Goal: Transaction & Acquisition: Obtain resource

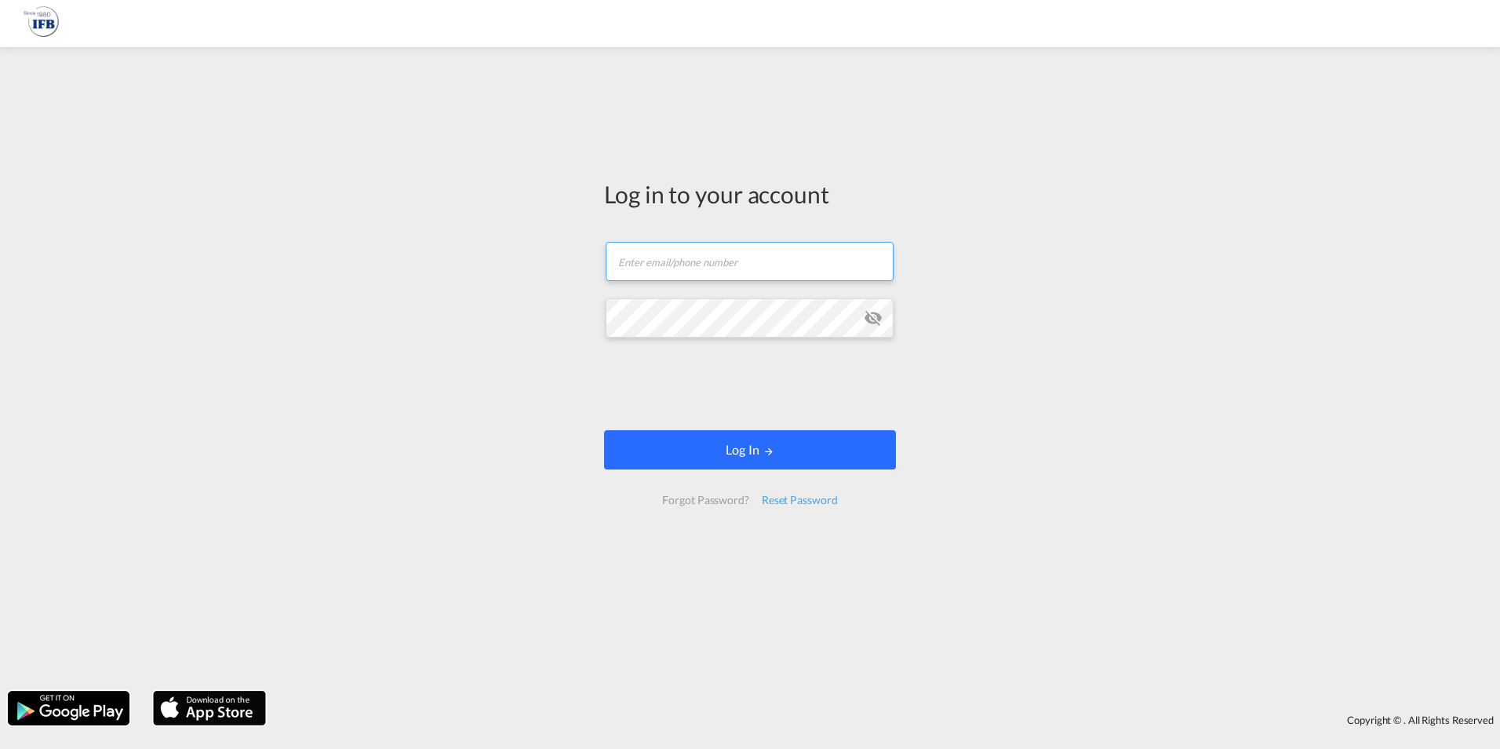
type input "[PERSON_NAME][EMAIL_ADDRESS][DOMAIN_NAME]"
click at [764, 450] on md-icon "LOGIN" at bounding box center [769, 451] width 11 height 11
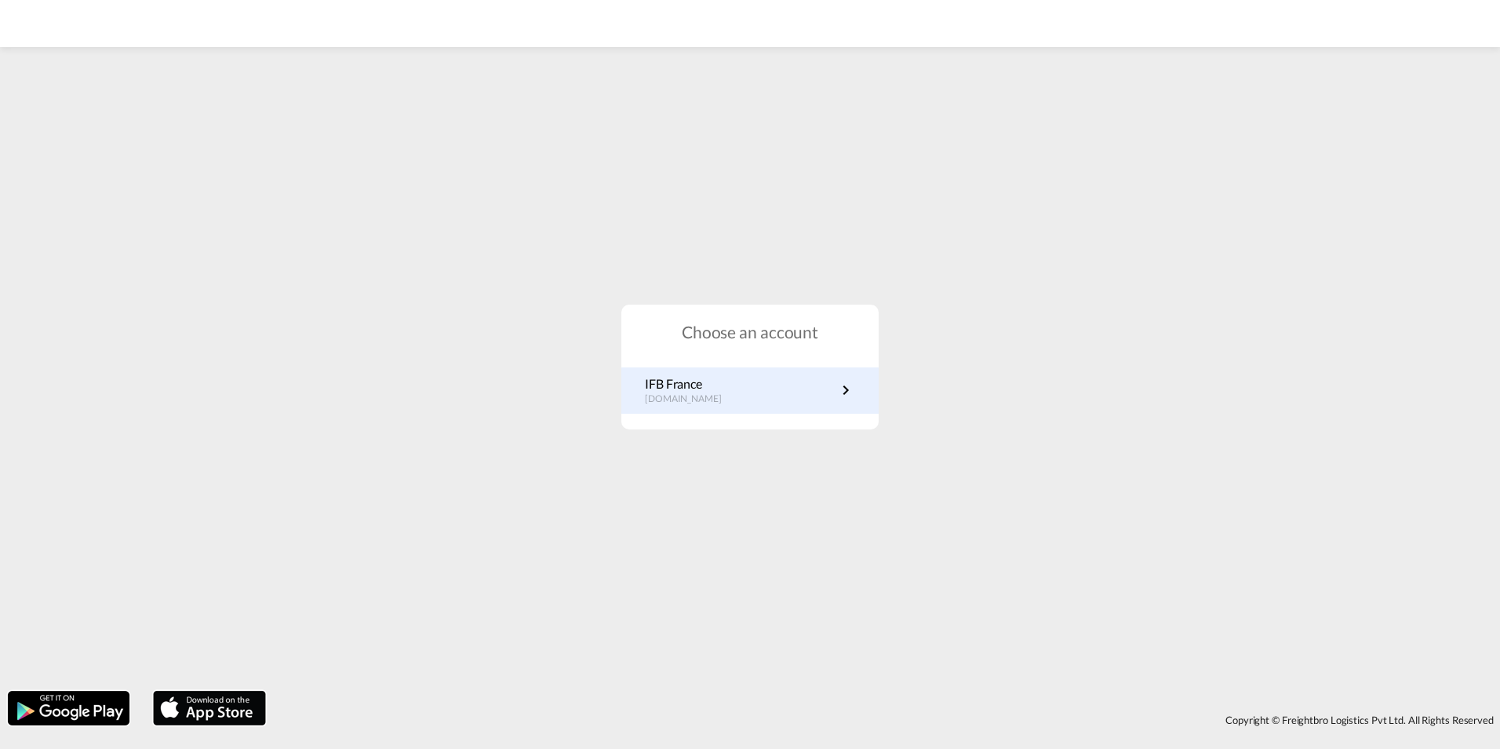
click at [790, 385] on link "IFB France [DOMAIN_NAME]" at bounding box center [750, 390] width 210 height 31
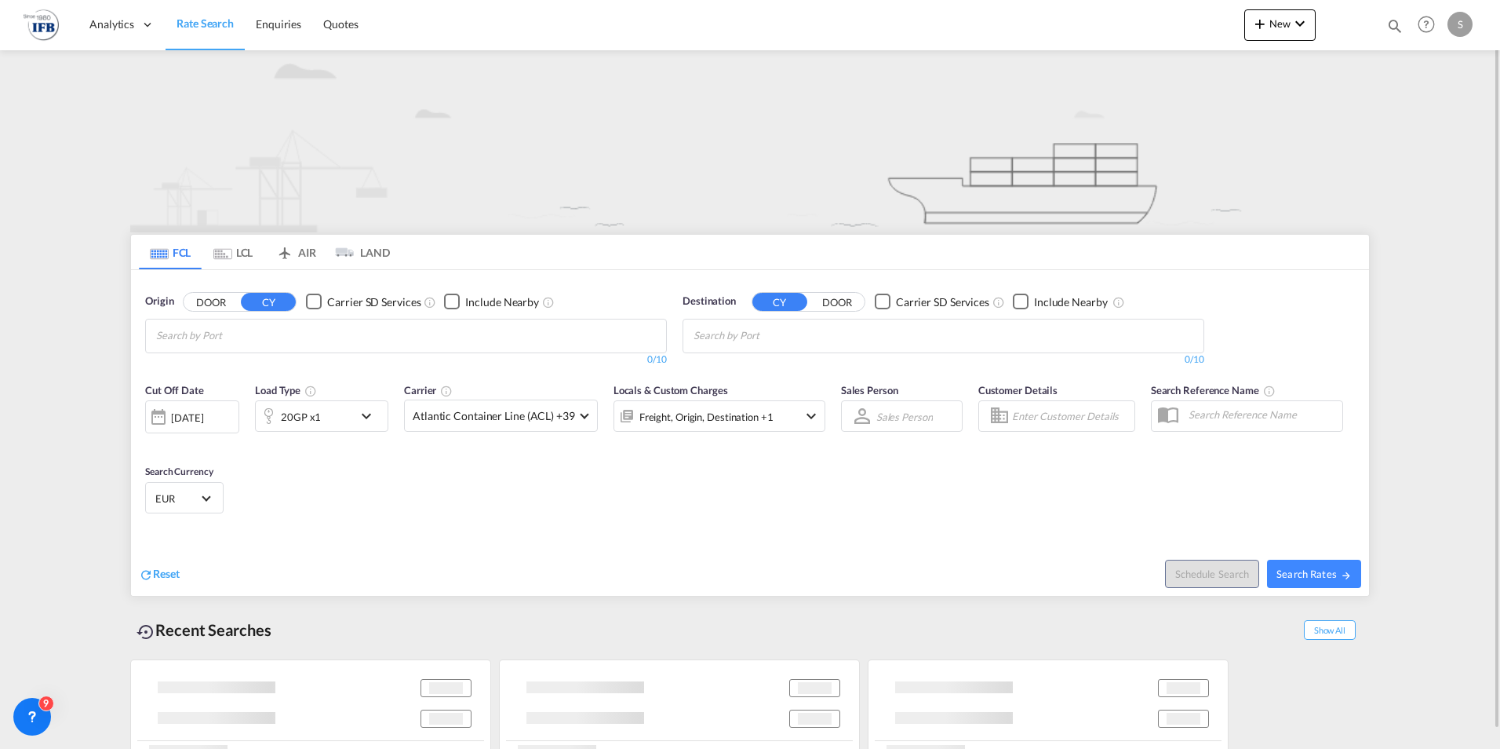
click at [329, 410] on div "20GP x1" at bounding box center [304, 415] width 97 height 31
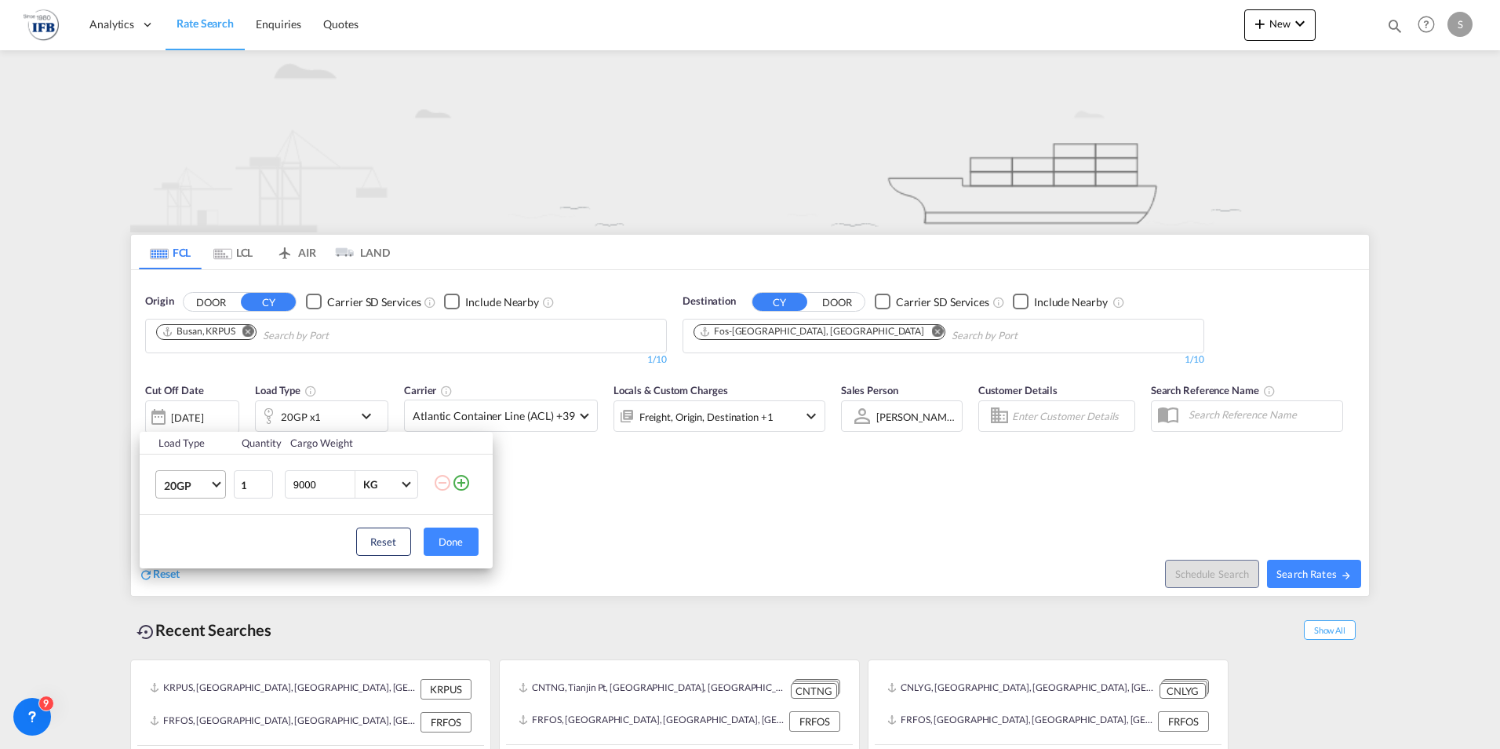
click at [222, 488] on md-select-value "20GP" at bounding box center [193, 484] width 63 height 27
click at [194, 559] on md-option "40HC" at bounding box center [204, 560] width 107 height 38
click at [284, 334] on div "Load Type Quantity Cargo Weight 40HC 1 9000 KG KG Load type addition is restric…" at bounding box center [750, 374] width 1500 height 749
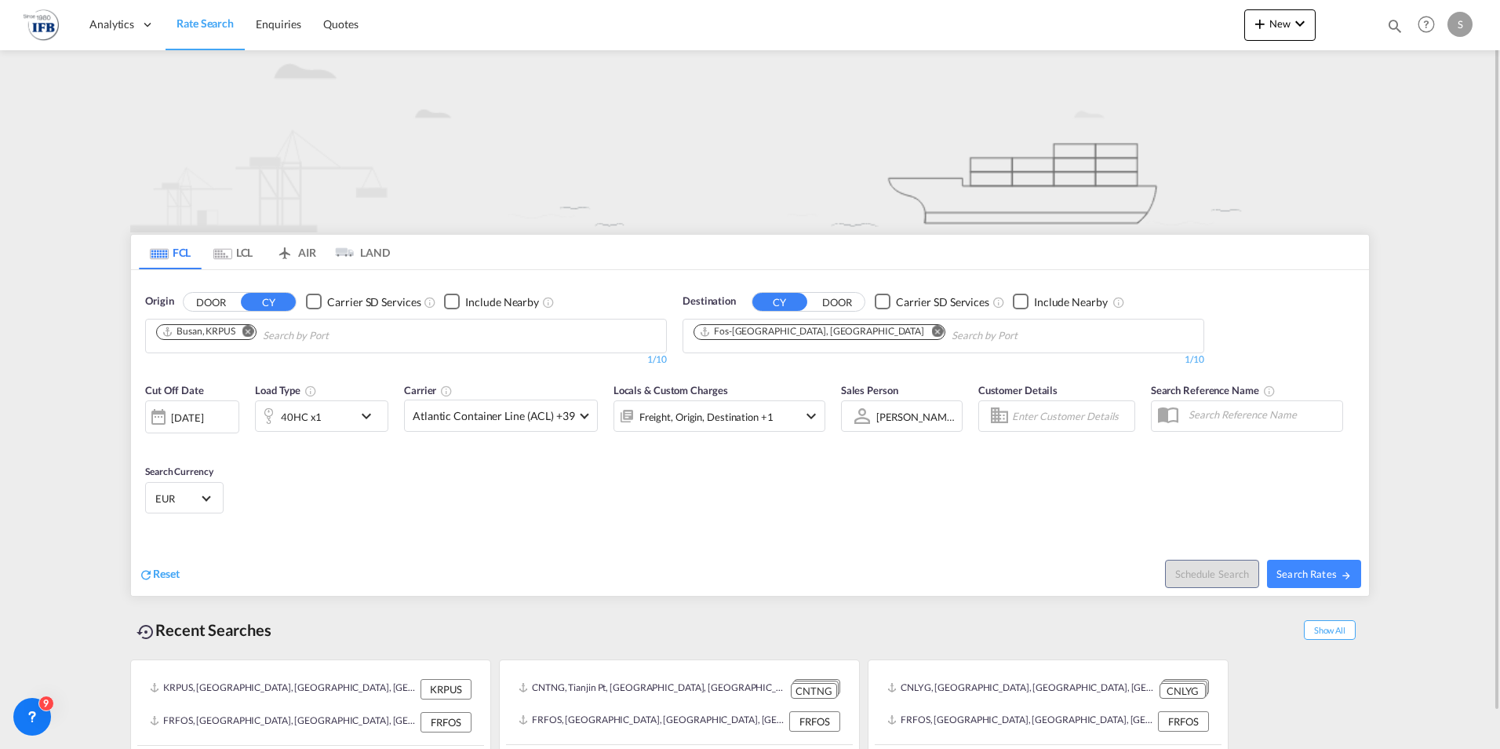
click at [249, 334] on md-icon "Remove" at bounding box center [248, 331] width 12 height 12
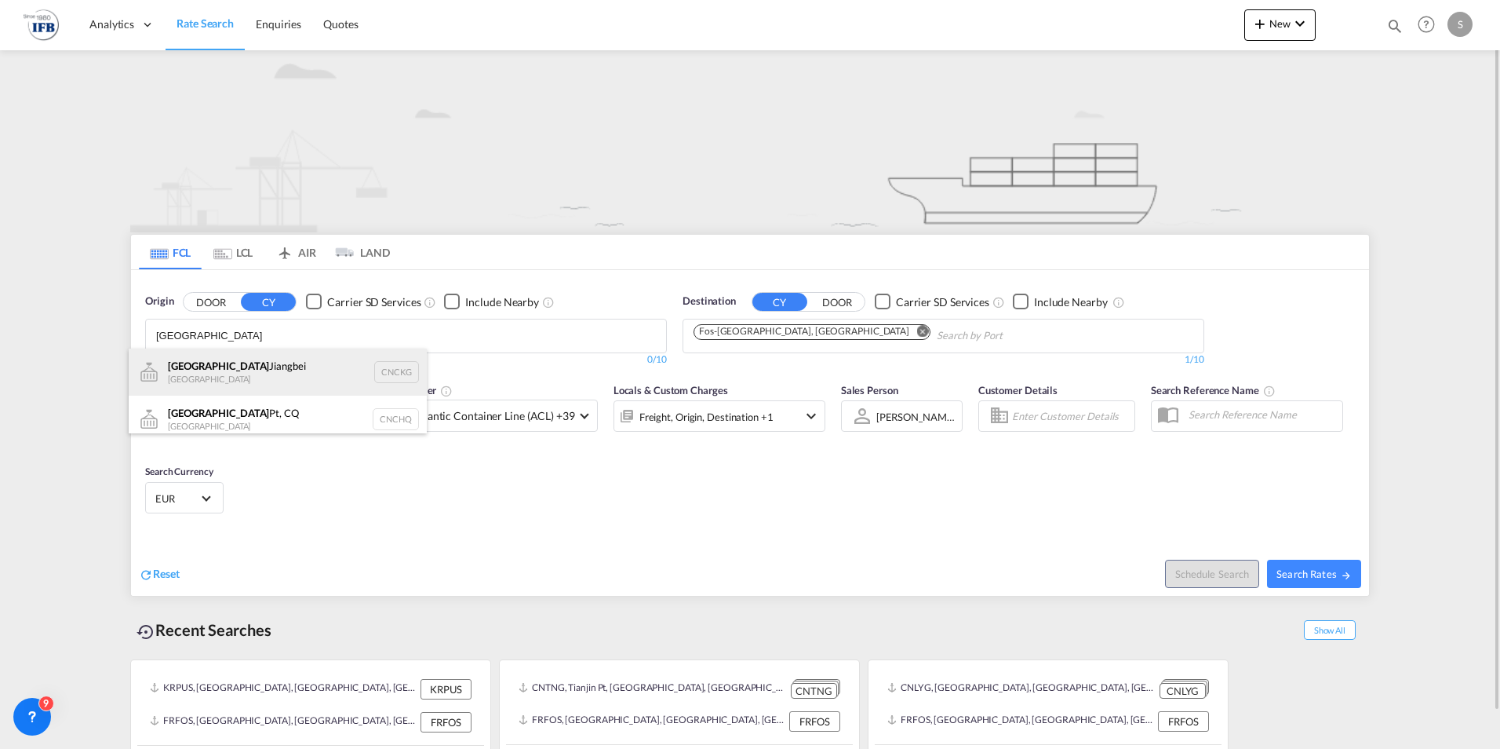
type input "CHONGQING"
click at [244, 380] on div "Chongqing Jiangbei China CNCKG" at bounding box center [278, 371] width 298 height 47
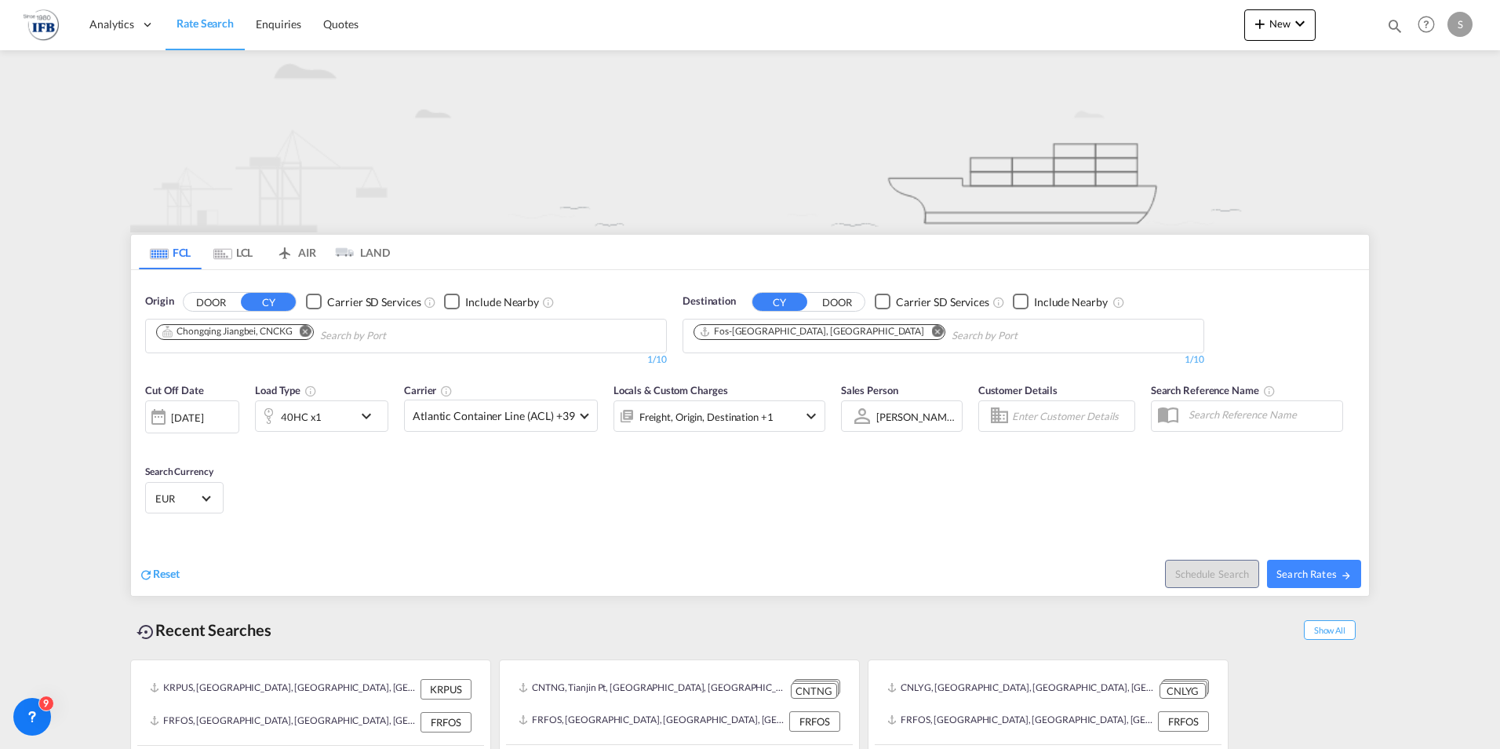
click at [441, 332] on body "Analytics Reports Rate Search Enquiries Quotes Analytics Reports" at bounding box center [750, 374] width 1500 height 749
type input "C"
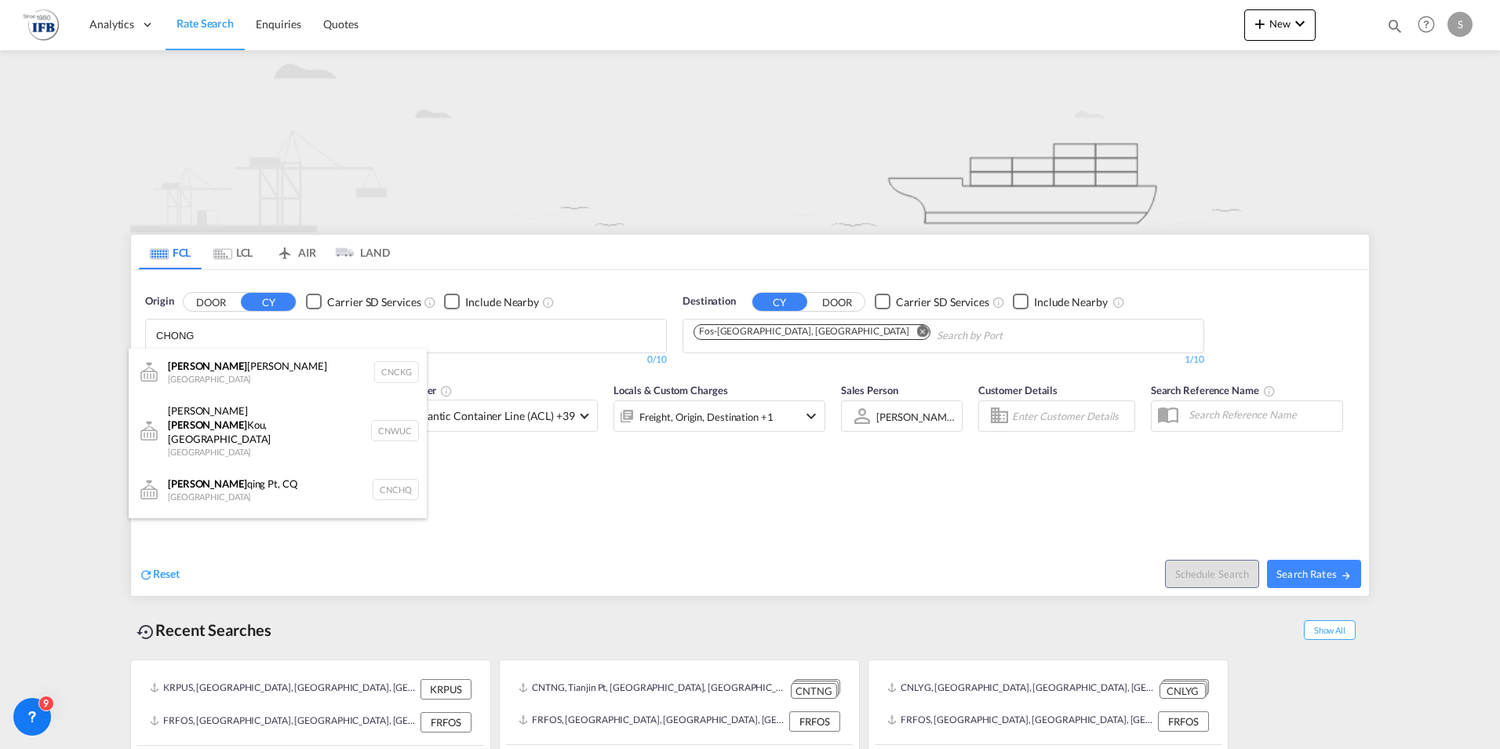
type input "CHONG"
click at [261, 370] on div "Chong qing Jiangbei China CNCKG" at bounding box center [278, 371] width 298 height 47
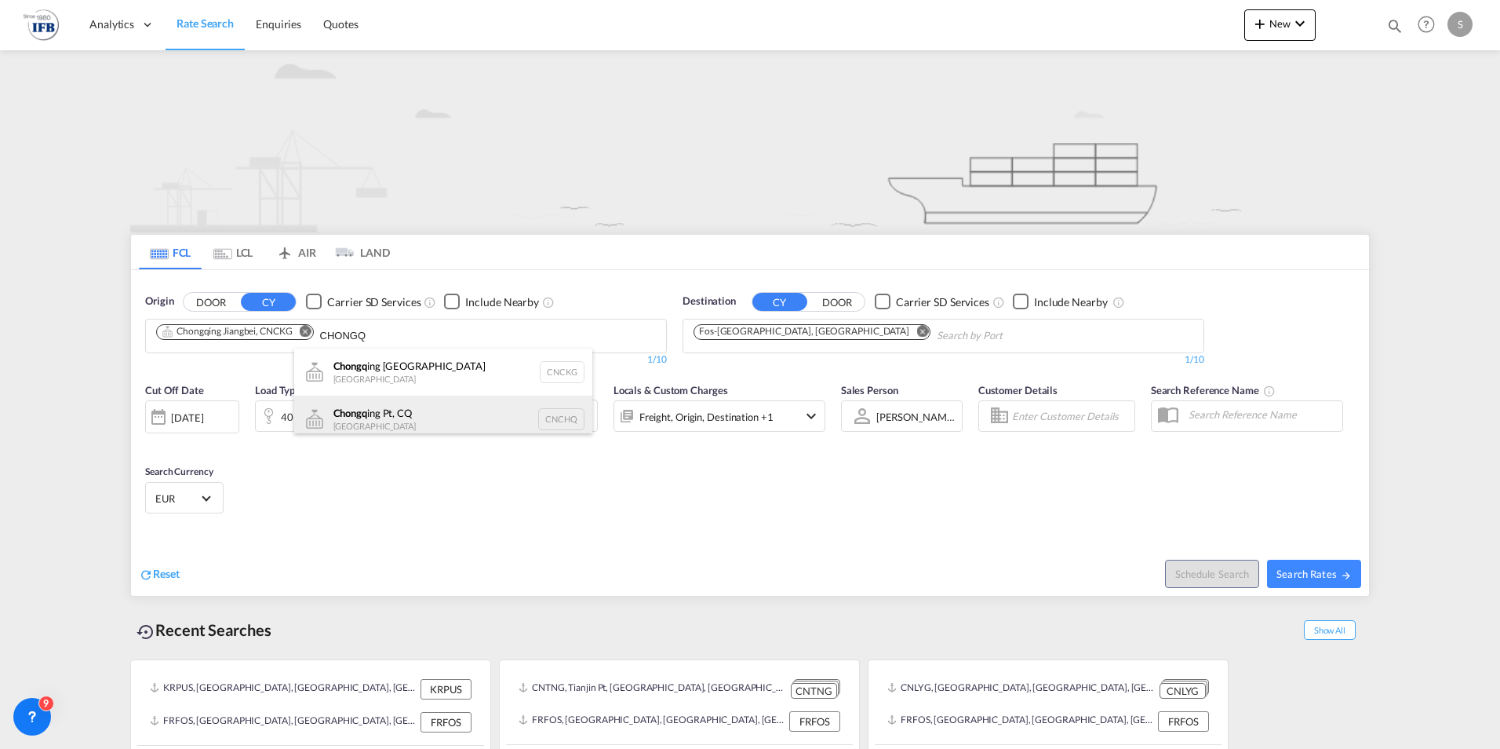
type input "CHONGQ"
click at [374, 417] on div "Chongq ing Pt, CQ China CNCHQ" at bounding box center [443, 419] width 298 height 47
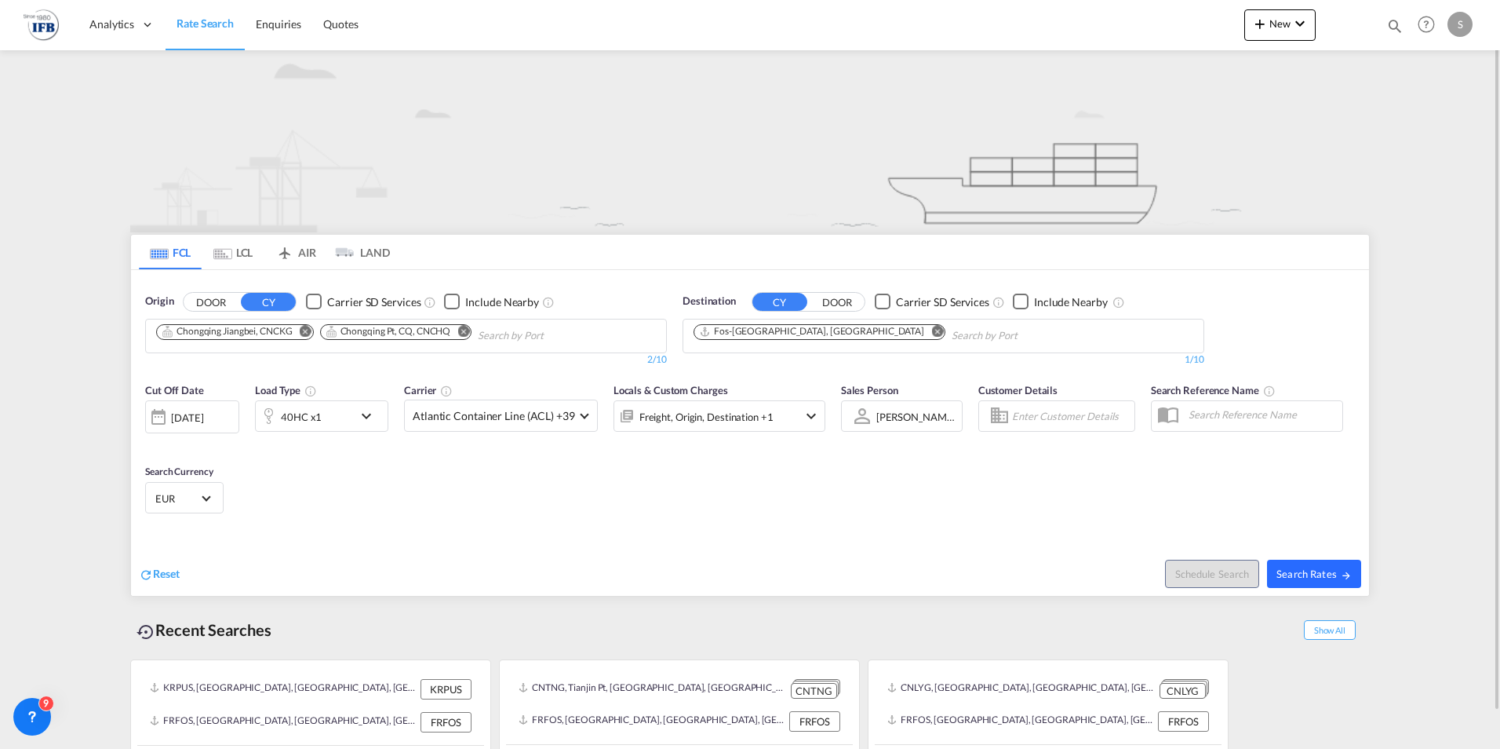
click at [1307, 562] on button "Search Rates" at bounding box center [1314, 574] width 94 height 28
type input "CNCKG,CNCHQ to FRFOS / 24 Sep 2025"
